Goal: Information Seeking & Learning: Learn about a topic

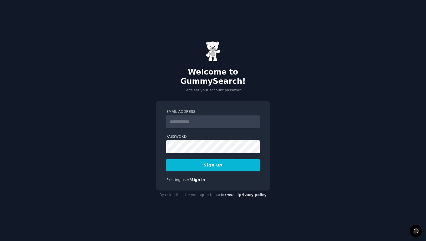
click at [182, 118] on input "Email Address" at bounding box center [212, 121] width 93 height 13
type input "**********"
click at [224, 159] on button "Sign up" at bounding box center [212, 165] width 93 height 12
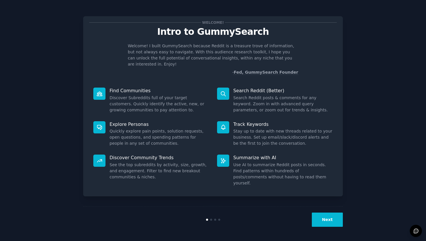
click at [320, 220] on button "Next" at bounding box center [327, 219] width 31 height 14
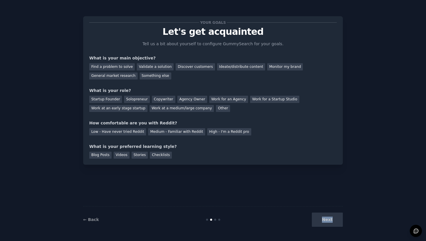
click at [320, 220] on div "Next" at bounding box center [299, 219] width 87 height 14
click at [328, 219] on div "Next" at bounding box center [299, 219] width 87 height 14
click at [339, 220] on div "Next" at bounding box center [299, 219] width 87 height 14
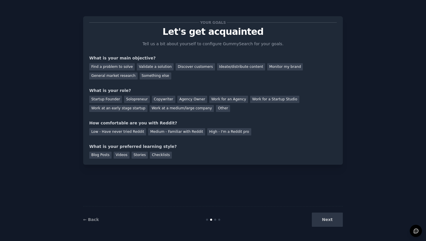
click at [321, 217] on div "Next" at bounding box center [299, 219] width 87 height 14
click at [328, 219] on div "Next" at bounding box center [299, 219] width 87 height 14
click at [106, 65] on div "Find a problem to solve" at bounding box center [111, 66] width 45 height 7
click at [108, 98] on div "Startup Founder" at bounding box center [105, 99] width 33 height 7
click at [111, 131] on div "Low - Have never tried Reddit" at bounding box center [117, 131] width 57 height 7
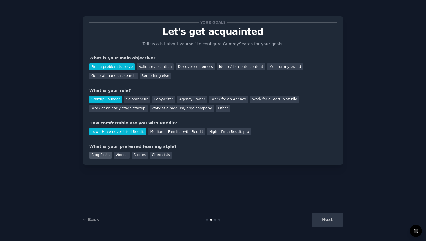
click at [103, 156] on div "Blog Posts" at bounding box center [100, 154] width 22 height 7
click at [320, 221] on button "Next" at bounding box center [327, 219] width 31 height 14
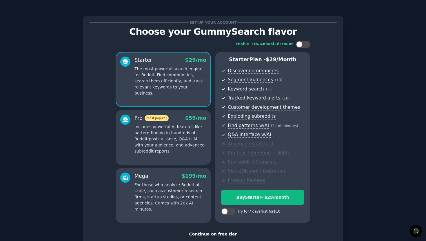
click at [215, 234] on div "Continue on free tier" at bounding box center [212, 234] width 247 height 6
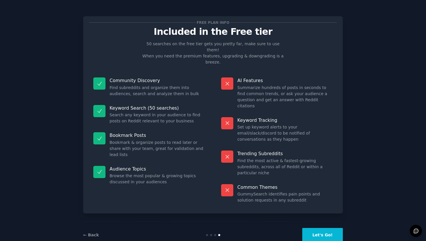
click at [327, 228] on button "Let's Go!" at bounding box center [322, 235] width 41 height 14
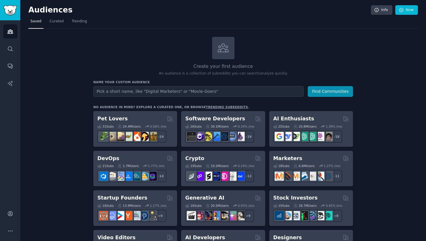
click at [116, 89] on input "text" at bounding box center [198, 91] width 210 height 11
type input "u/DeFiMaster"
click at [325, 91] on button "Find Communities" at bounding box center [329, 91] width 45 height 11
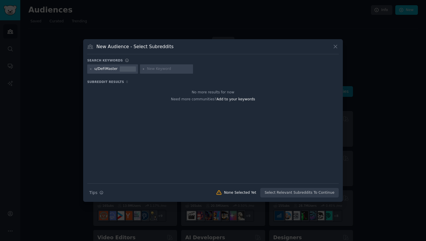
click at [91, 66] on div at bounding box center [90, 68] width 3 height 5
click at [103, 21] on div at bounding box center [213, 120] width 426 height 241
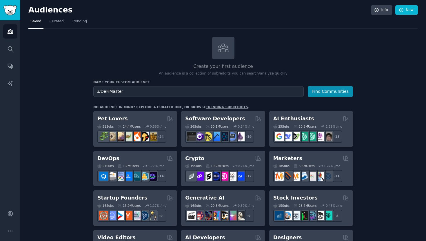
click at [45, 20] on nav "Saved Curated Trending" at bounding box center [222, 23] width 389 height 12
click at [54, 23] on span "Curated" at bounding box center [57, 21] width 14 height 5
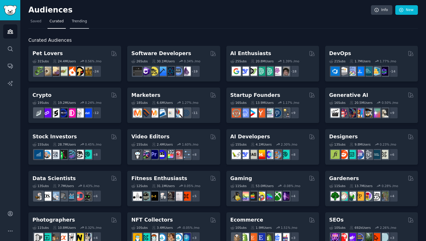
click at [77, 22] on span "Trending" at bounding box center [79, 21] width 15 height 5
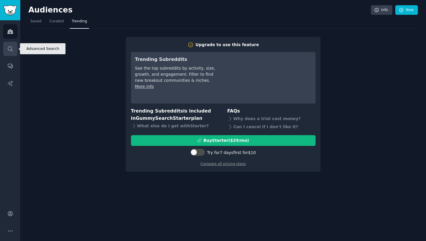
click at [12, 49] on icon "Sidebar" at bounding box center [10, 49] width 6 height 6
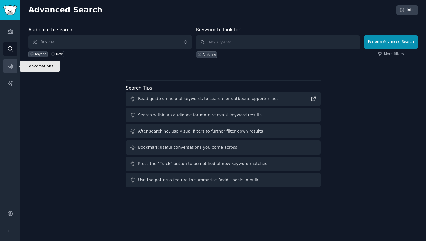
click at [8, 63] on icon "Sidebar" at bounding box center [10, 66] width 6 height 6
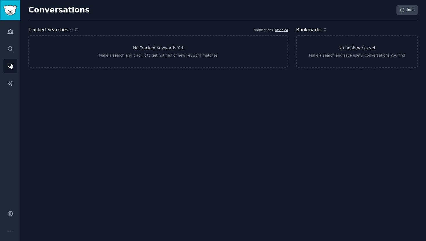
click at [12, 10] on img "Sidebar" at bounding box center [9, 10] width 13 height 10
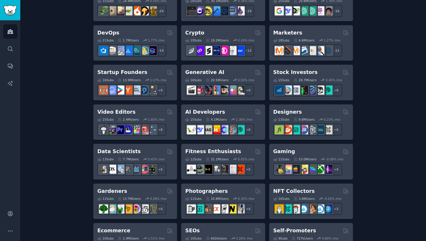
scroll to position [127, 0]
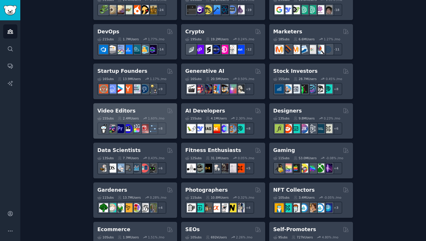
click at [146, 108] on div "Video Editors" at bounding box center [135, 110] width 76 height 7
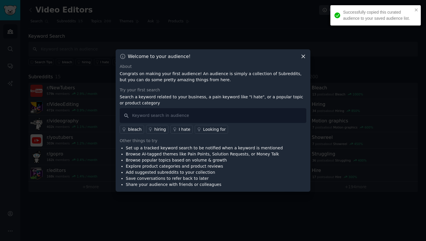
click at [301, 56] on icon at bounding box center [303, 56] width 6 height 6
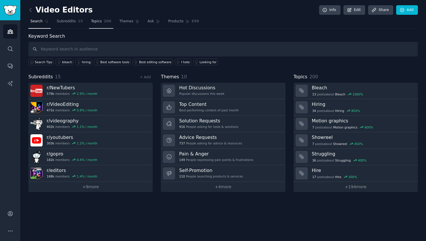
click at [96, 18] on link "Topics 200" at bounding box center [101, 23] width 24 height 12
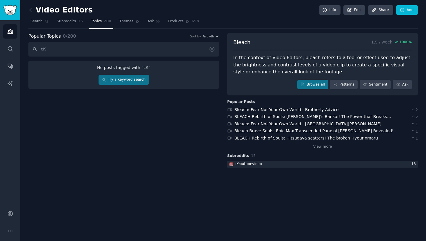
type input "с"
type input "crypto"
click at [135, 81] on link "Try a keyword search" at bounding box center [123, 80] width 50 height 10
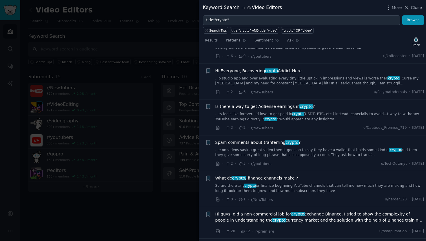
scroll to position [270, 0]
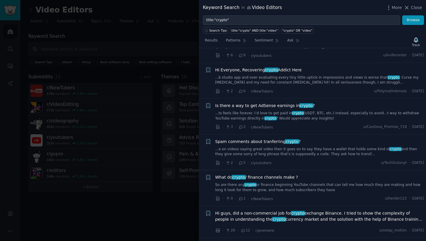
click at [239, 71] on span "Hi Everyone, Recovering crypto Addict Here" at bounding box center [258, 70] width 86 height 6
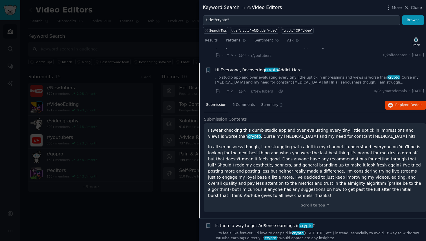
scroll to position [285, 0]
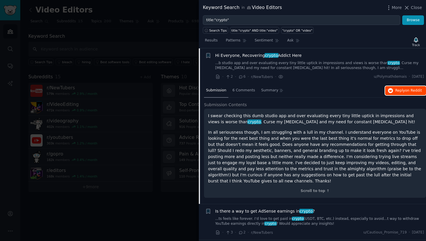
click at [398, 93] on span "Reply on Reddit" at bounding box center [408, 90] width 27 height 5
